Goal: Book appointment/travel/reservation

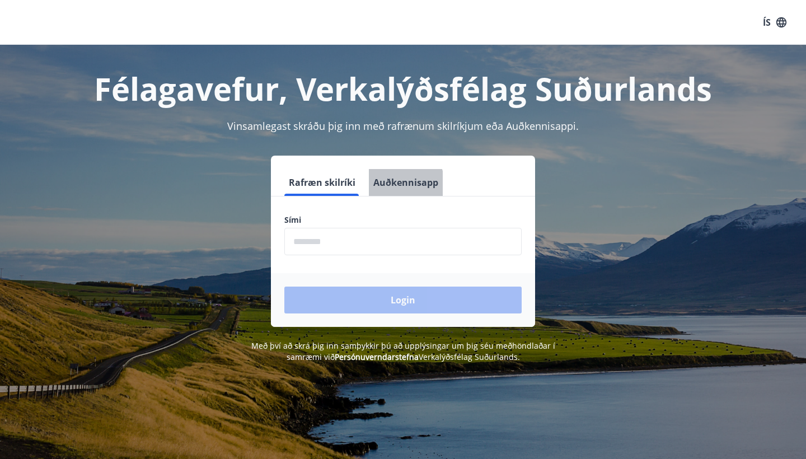
click at [383, 187] on button "Auðkennisapp" at bounding box center [406, 182] width 74 height 27
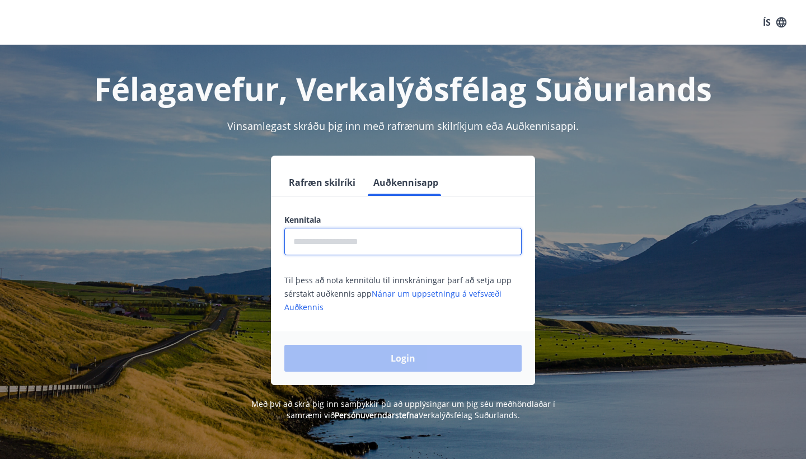
click at [367, 251] on input "text" at bounding box center [402, 241] width 237 height 27
click at [780, 24] on icon "button" at bounding box center [782, 22] width 10 height 10
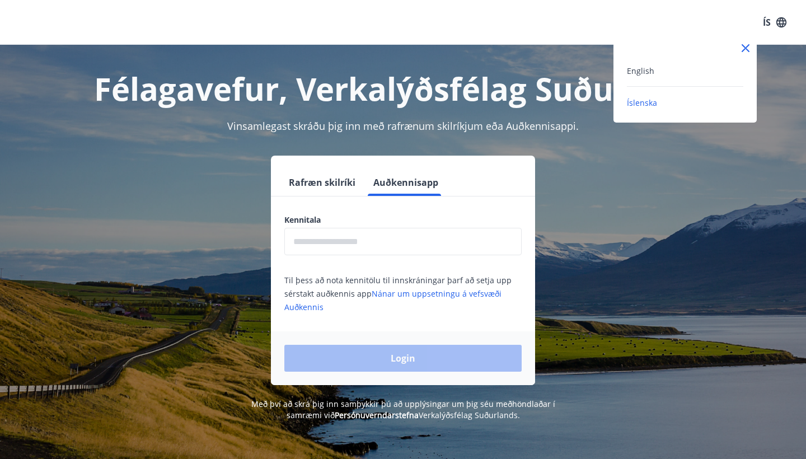
click at [701, 68] on div "English" at bounding box center [685, 70] width 116 height 13
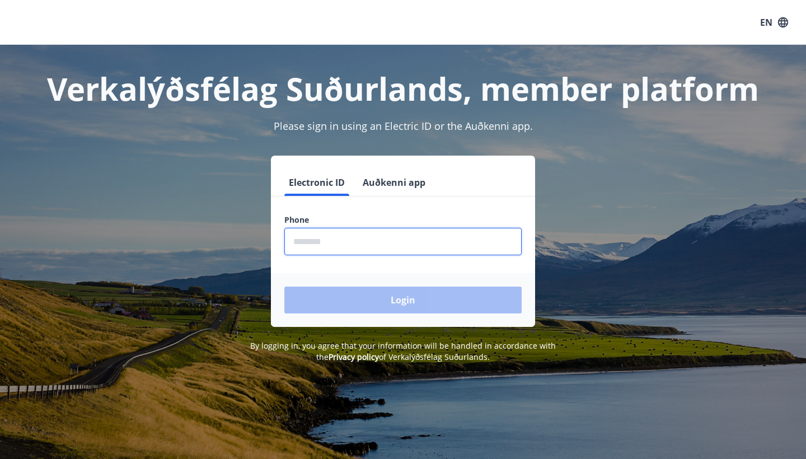
click at [390, 241] on input "phone" at bounding box center [402, 241] width 237 height 27
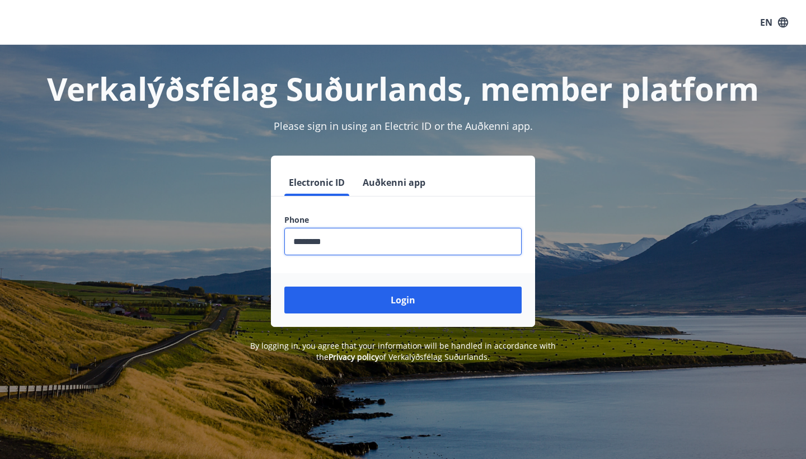
type input "********"
click at [369, 182] on button "Auðkenni app" at bounding box center [394, 182] width 72 height 27
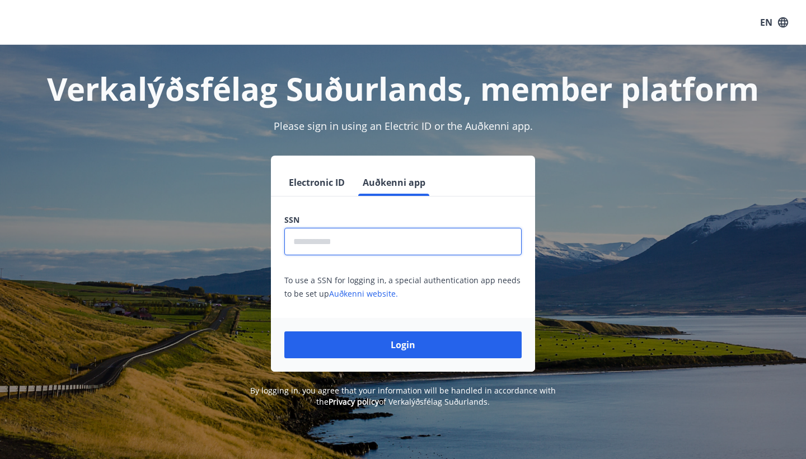
click at [381, 248] on input "text" at bounding box center [402, 241] width 237 height 27
type input "**********"
click at [403, 345] on button "Login" at bounding box center [402, 345] width 237 height 27
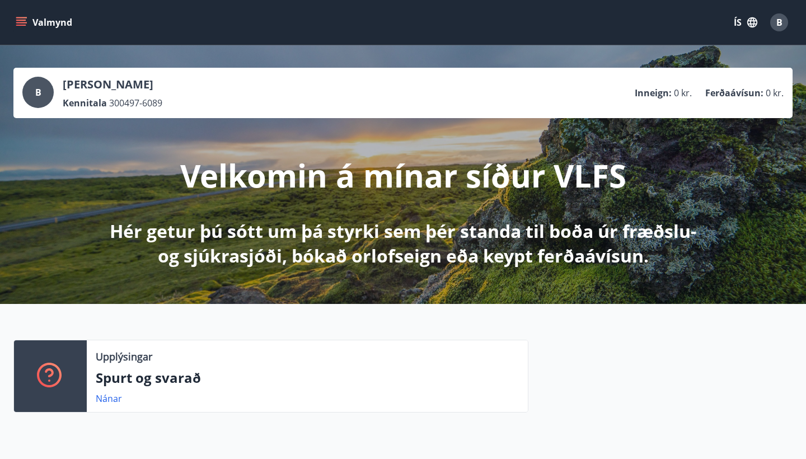
click at [753, 20] on icon "button" at bounding box center [752, 22] width 12 height 12
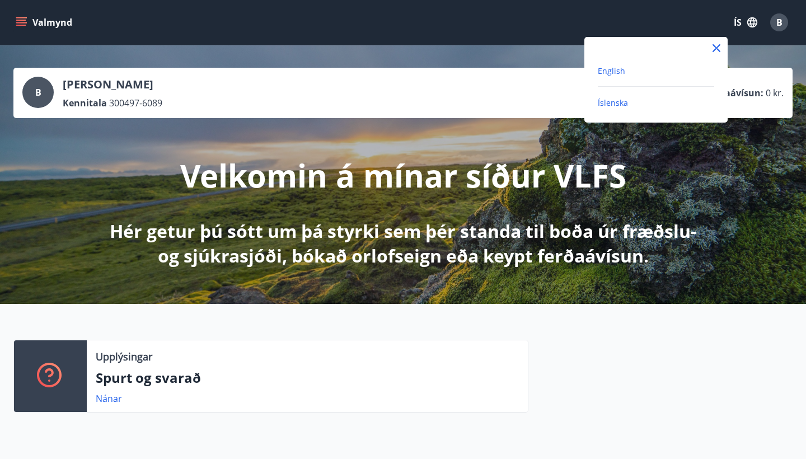
click at [614, 76] on span "English" at bounding box center [611, 71] width 27 height 11
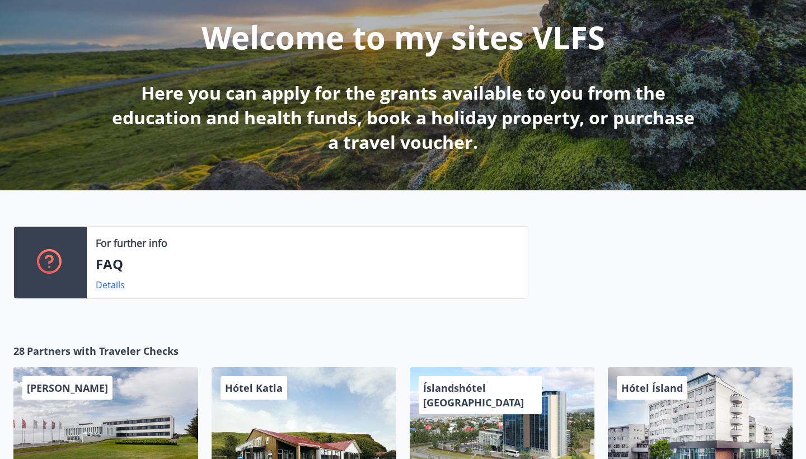
scroll to position [132, 0]
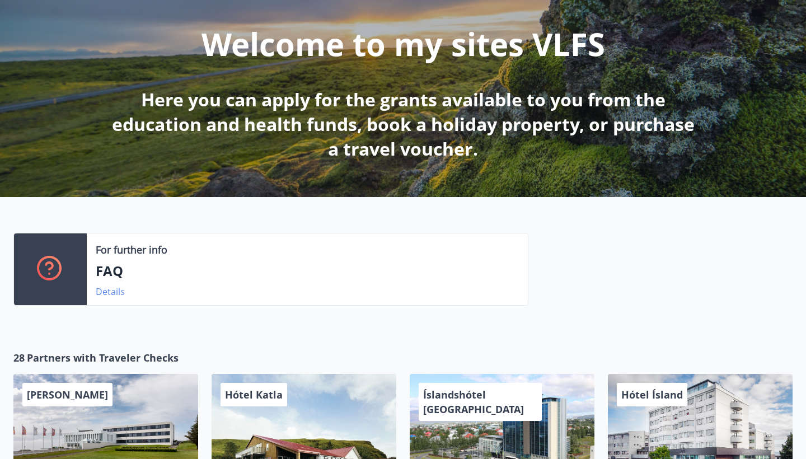
click at [109, 291] on link "Details" at bounding box center [110, 292] width 29 height 12
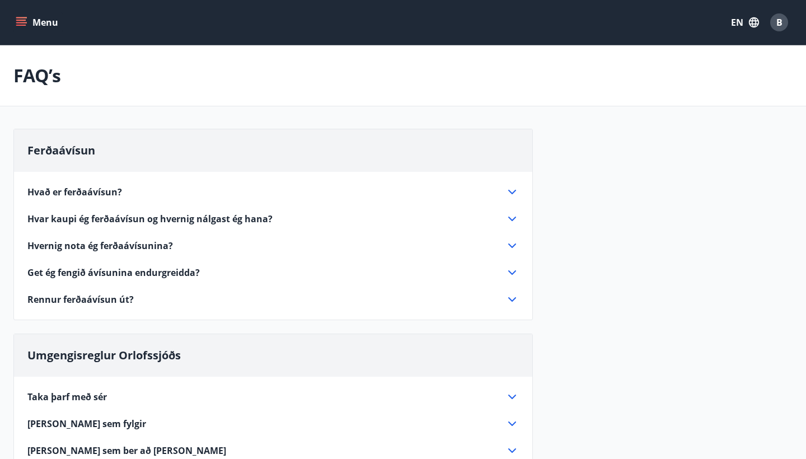
click at [38, 17] on button "Menu" at bounding box center [37, 22] width 49 height 20
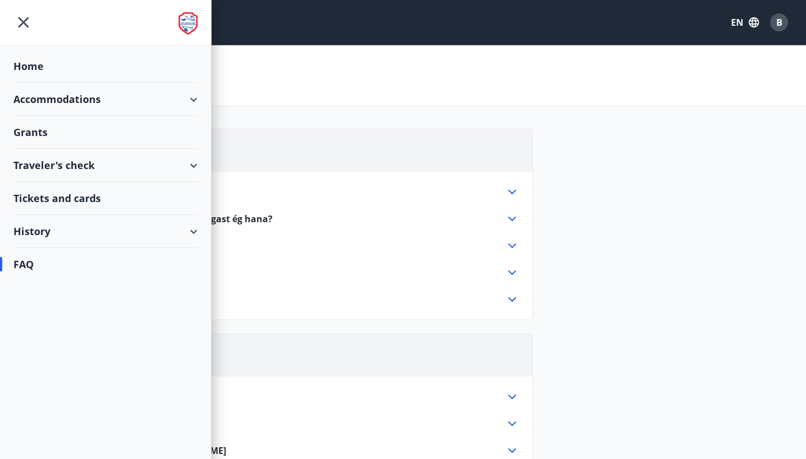
click at [119, 164] on div "Traveler's check" at bounding box center [105, 165] width 184 height 33
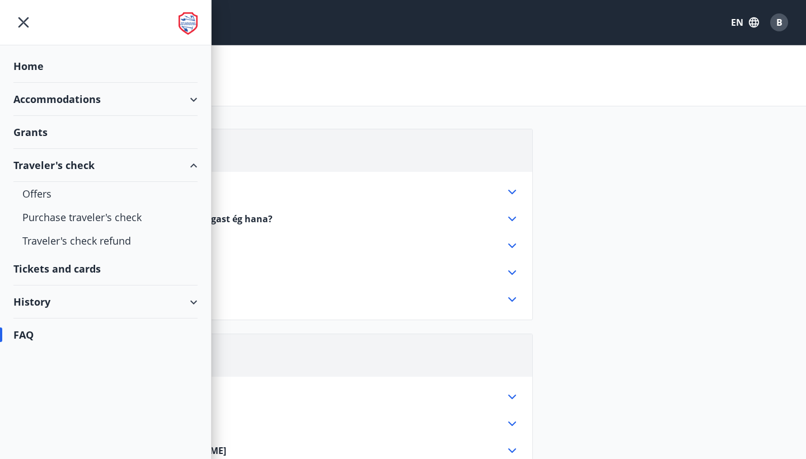
click at [132, 301] on div "History" at bounding box center [105, 302] width 184 height 33
click at [76, 268] on div "Tickets and cards" at bounding box center [105, 269] width 184 height 33
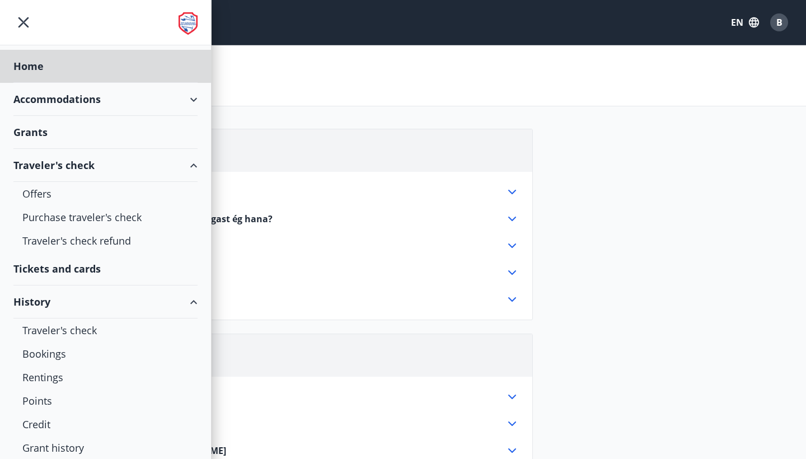
click at [92, 136] on div "Grants" at bounding box center [105, 132] width 184 height 33
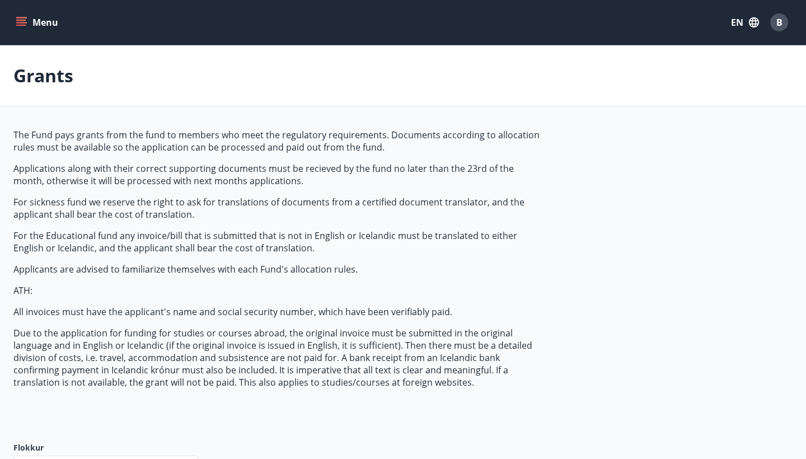
type input "***"
click at [23, 29] on button "Menu" at bounding box center [37, 22] width 49 height 20
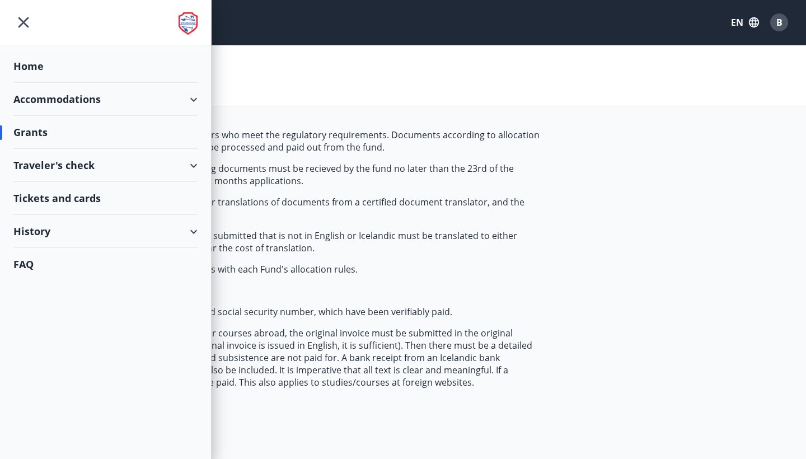
click at [147, 101] on div "Accommodations" at bounding box center [105, 99] width 184 height 33
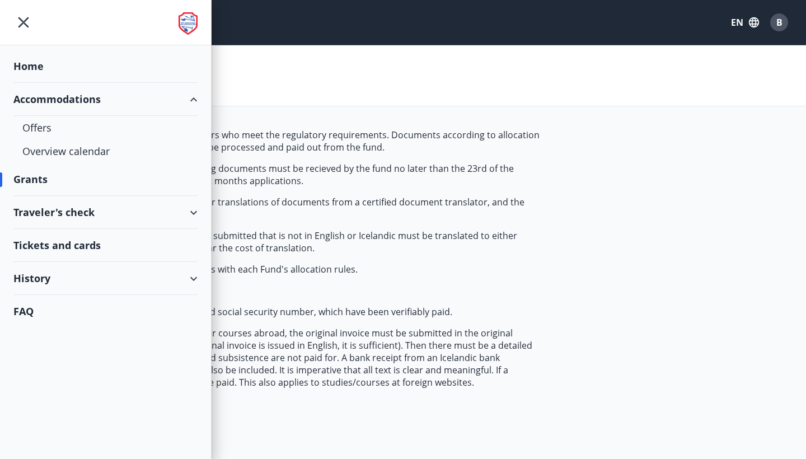
click at [88, 284] on div "History" at bounding box center [105, 278] width 184 height 33
click at [109, 157] on div "Overview calendar" at bounding box center [105, 151] width 166 height 24
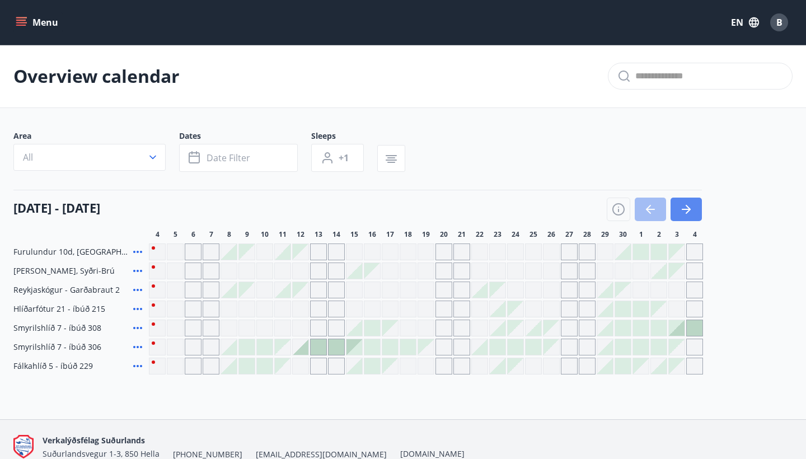
click at [691, 208] on icon "button" at bounding box center [686, 209] width 13 height 13
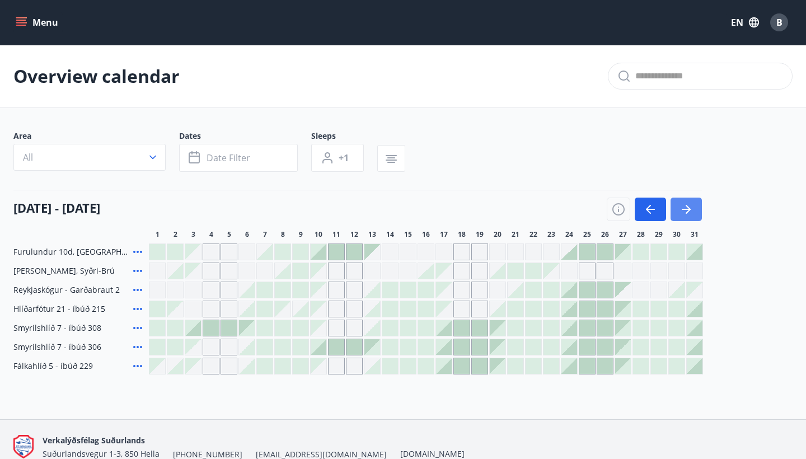
click at [691, 208] on icon "button" at bounding box center [686, 209] width 13 height 13
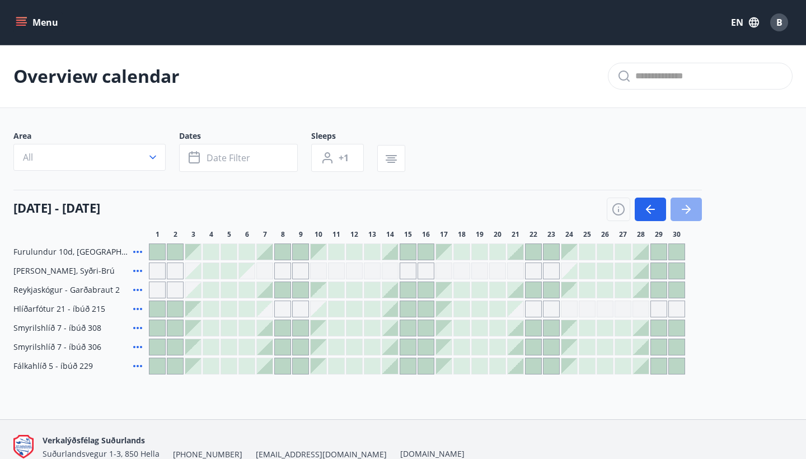
click at [691, 208] on icon "button" at bounding box center [686, 209] width 13 height 13
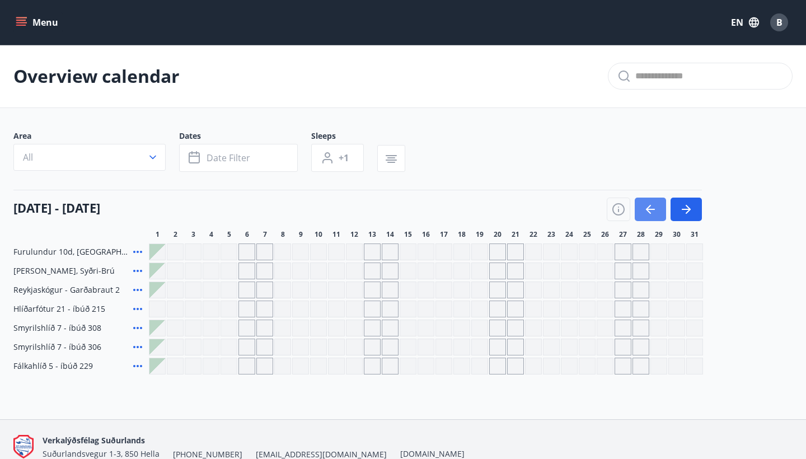
click at [656, 211] on icon "button" at bounding box center [650, 209] width 13 height 13
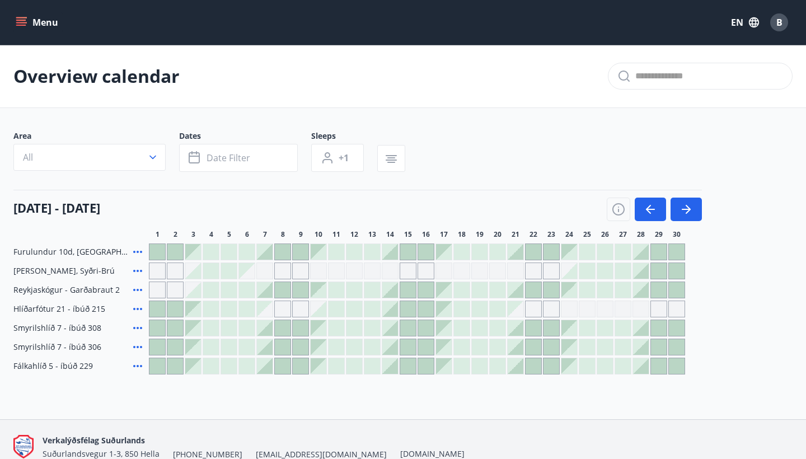
click at [534, 250] on div at bounding box center [534, 252] width 16 height 16
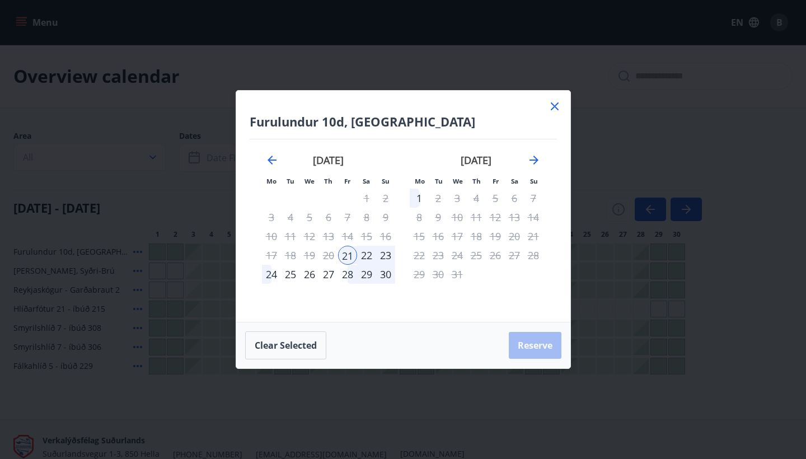
click at [558, 110] on icon at bounding box center [555, 106] width 8 height 8
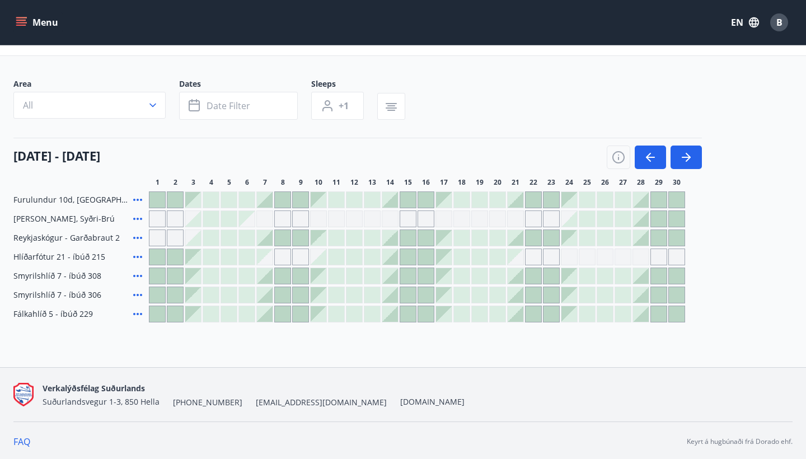
scroll to position [53, 0]
click at [688, 161] on icon "button" at bounding box center [686, 156] width 13 height 13
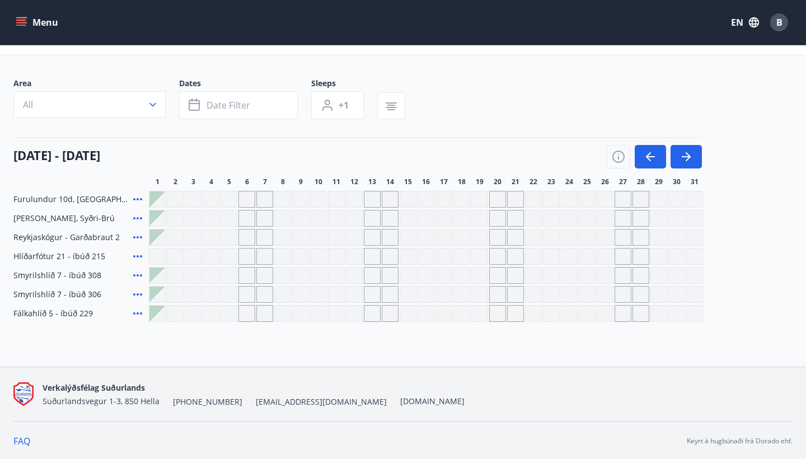
click at [375, 263] on div "Grey days are not available" at bounding box center [372, 256] width 17 height 17
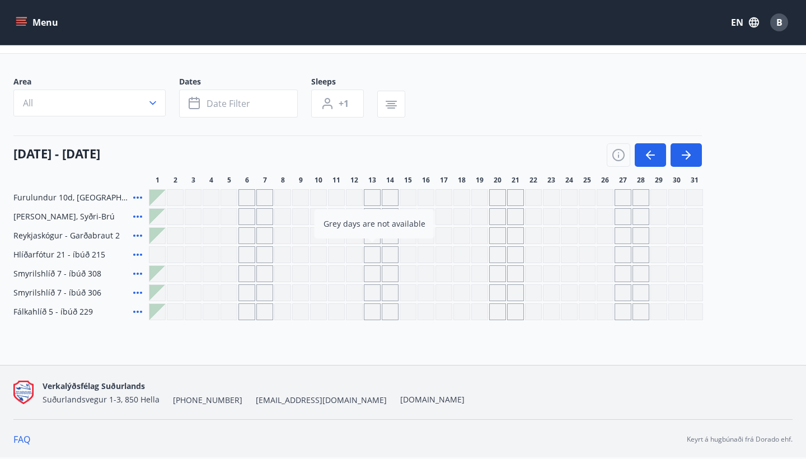
scroll to position [54, 0]
click at [653, 161] on icon "button" at bounding box center [650, 154] width 13 height 13
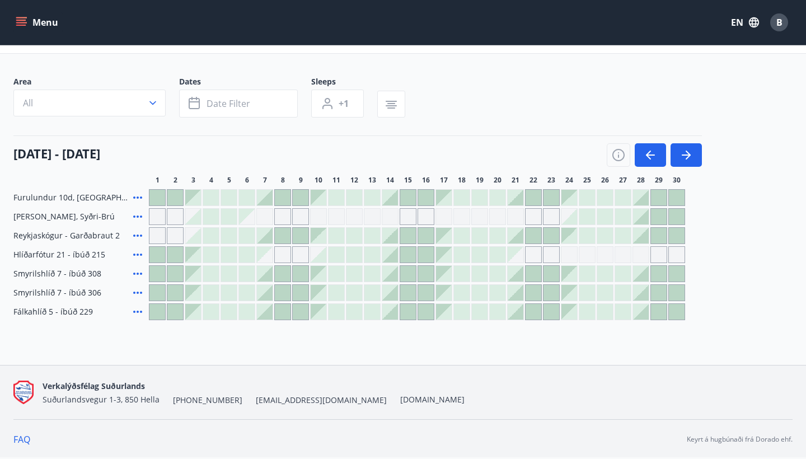
click at [158, 277] on div at bounding box center [158, 274] width 16 height 16
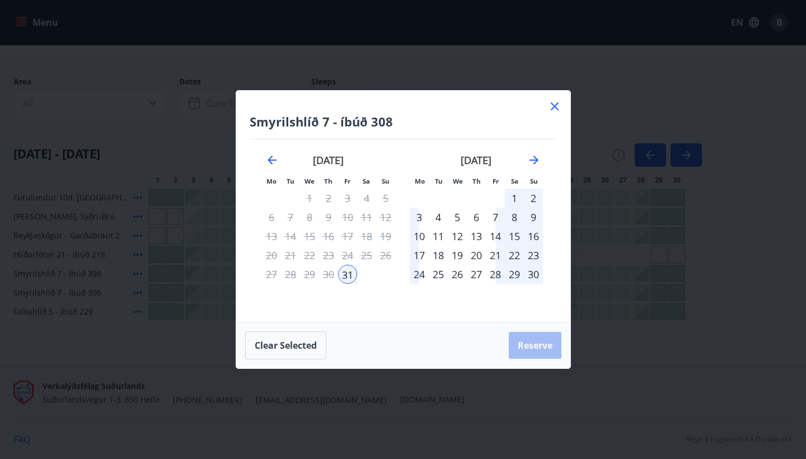
click at [502, 247] on div "21" at bounding box center [495, 255] width 19 height 19
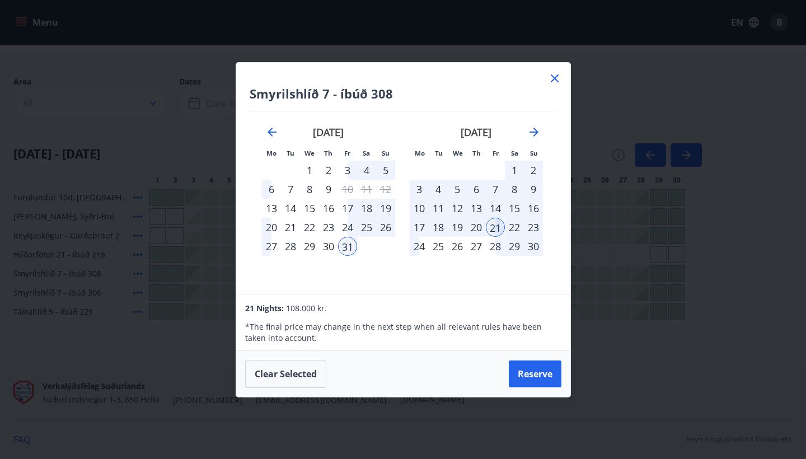
click at [533, 248] on div "30" at bounding box center [533, 246] width 19 height 19
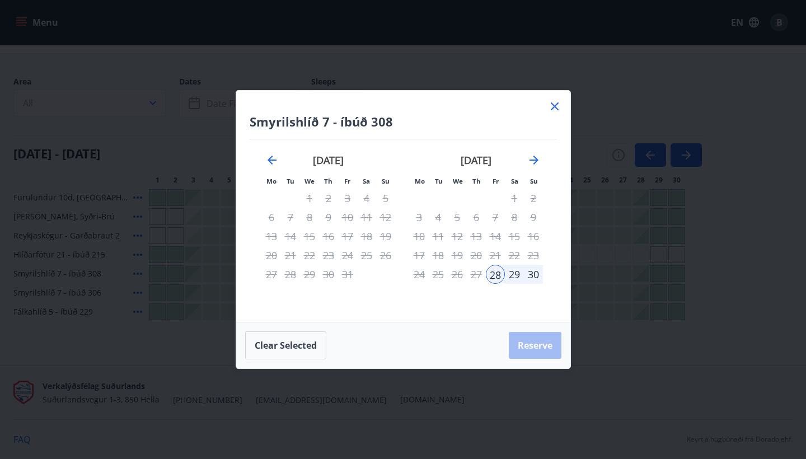
click at [559, 104] on icon at bounding box center [554, 106] width 13 height 13
